Goal: Check status: Check status

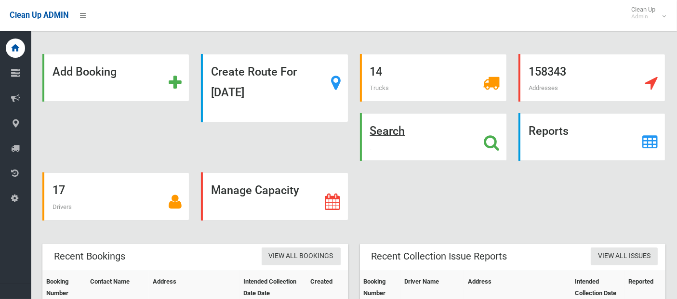
click at [456, 143] on div "Search" at bounding box center [433, 137] width 147 height 48
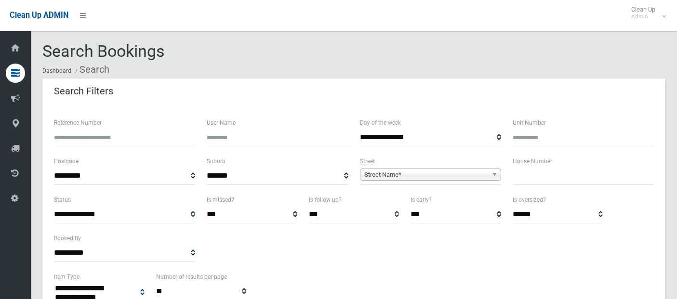
select select
click at [384, 172] on span "Street Name*" at bounding box center [426, 175] width 124 height 12
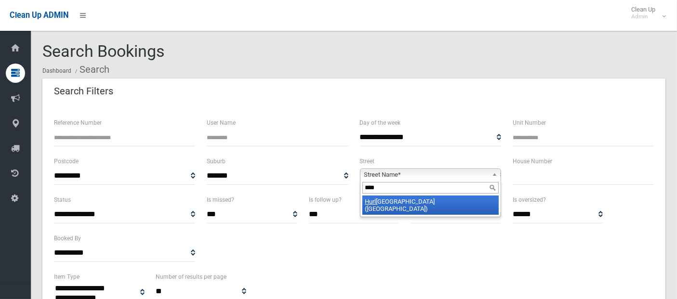
type input "****"
click at [404, 204] on li "Hurl stone Avenue (HURLSTONE PARK 2193)" at bounding box center [430, 205] width 136 height 19
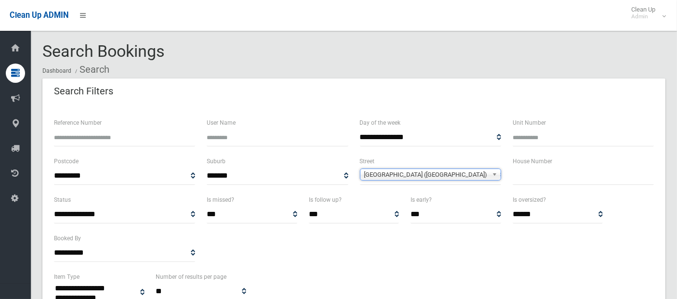
click at [538, 175] on input "text" at bounding box center [582, 176] width 141 height 18
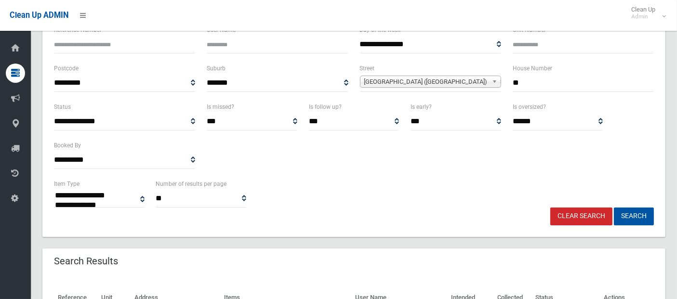
scroll to position [99, 0]
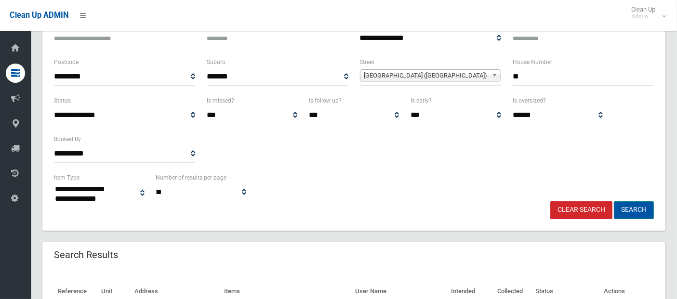
type input "**"
click at [643, 207] on button "Search" at bounding box center [634, 210] width 40 height 18
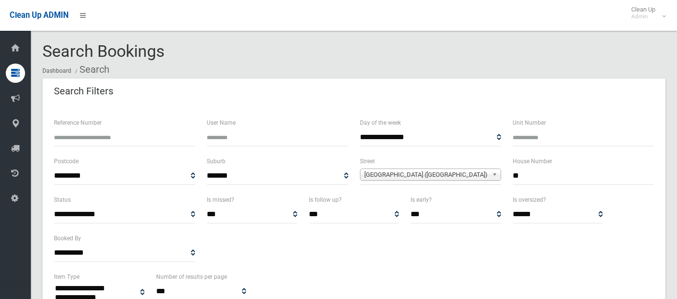
select select
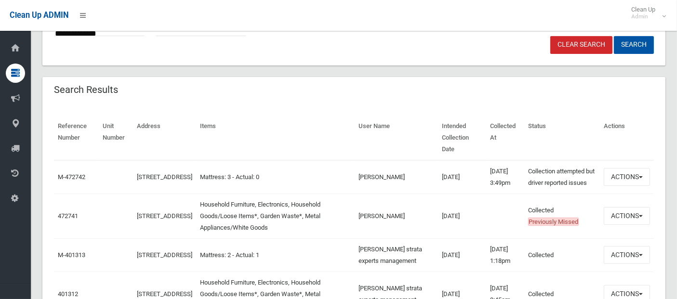
scroll to position [272, 0]
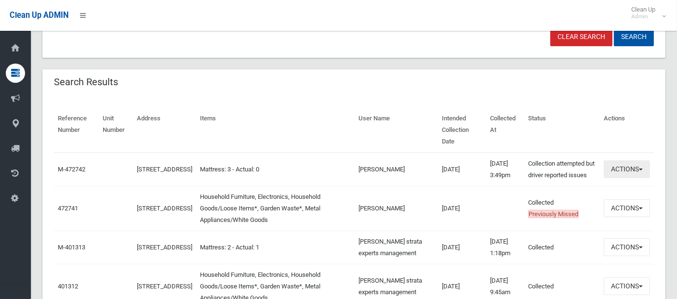
click at [631, 160] on button "Actions" at bounding box center [626, 169] width 46 height 18
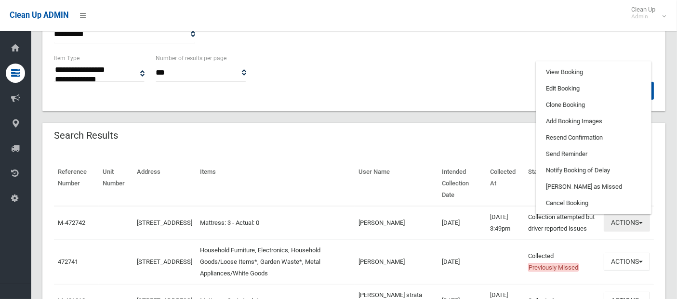
scroll to position [216, 0]
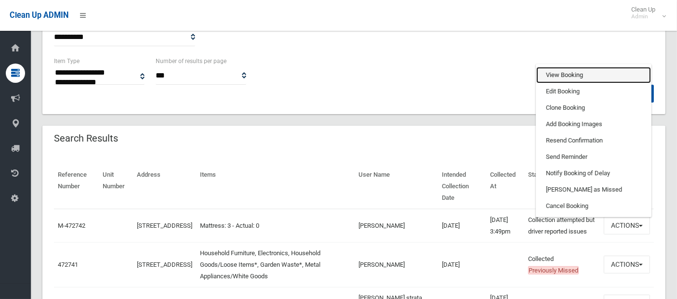
click at [556, 67] on link "View Booking" at bounding box center [593, 75] width 115 height 16
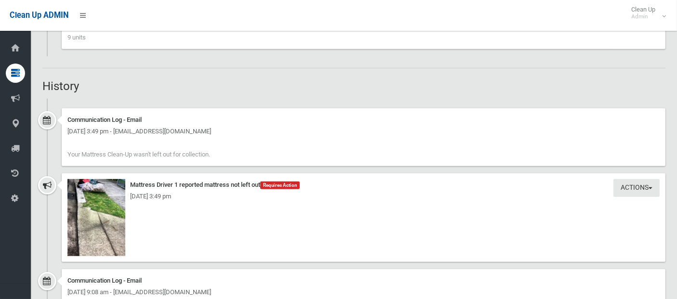
scroll to position [691, 0]
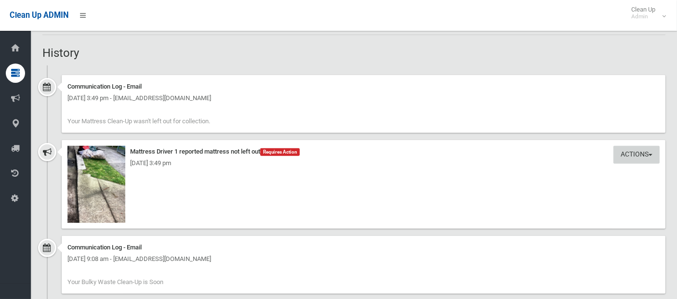
click at [627, 155] on button "Actions" at bounding box center [636, 155] width 46 height 18
click at [85, 175] on img at bounding box center [96, 184] width 58 height 77
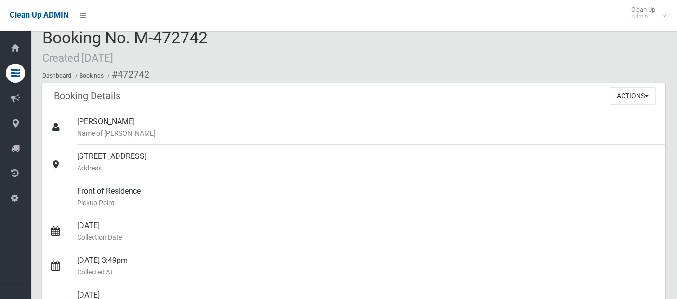
scroll to position [0, 0]
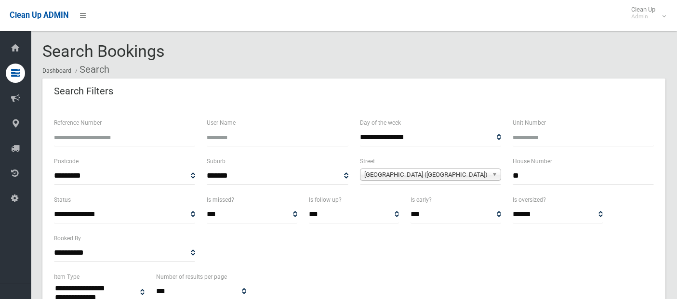
select select
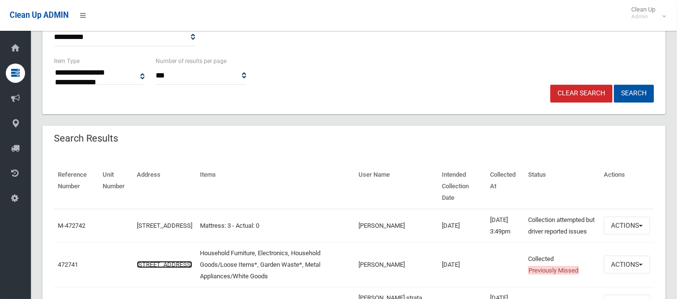
click at [171, 261] on link "[STREET_ADDRESS]" at bounding box center [164, 264] width 55 height 7
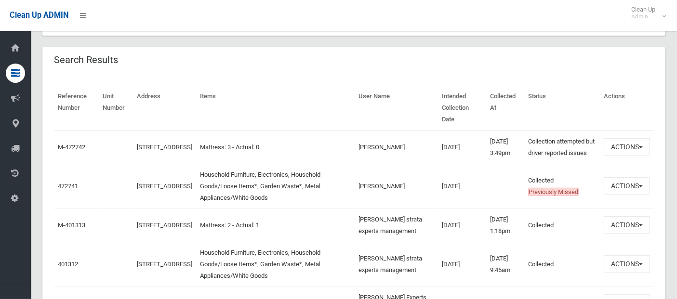
scroll to position [300, 0]
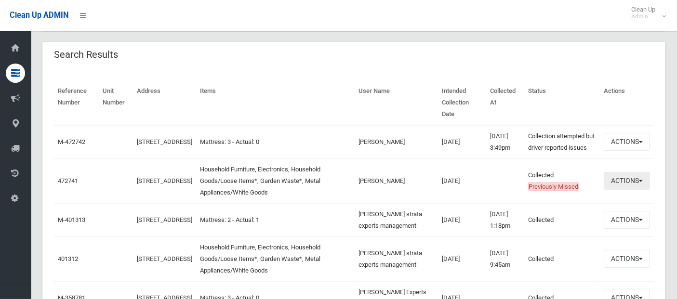
click at [630, 179] on button "Actions" at bounding box center [626, 181] width 46 height 18
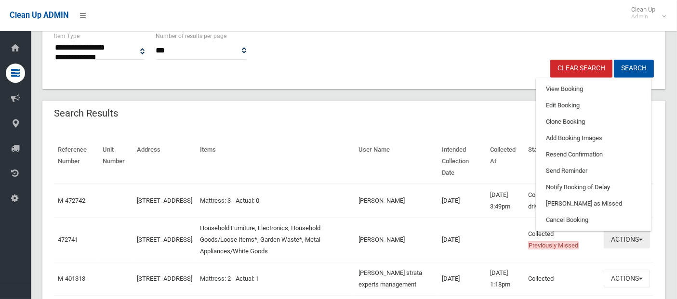
scroll to position [225, 0]
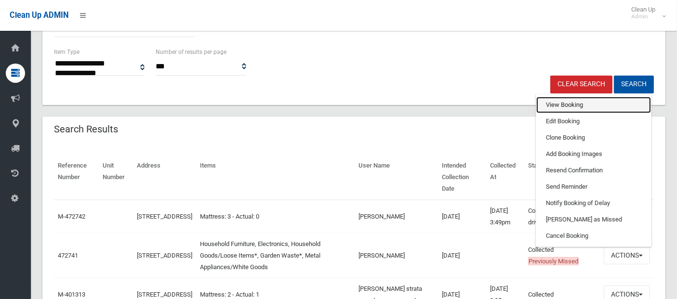
click at [573, 104] on link "View Booking" at bounding box center [593, 105] width 115 height 16
